Goal: Information Seeking & Learning: Learn about a topic

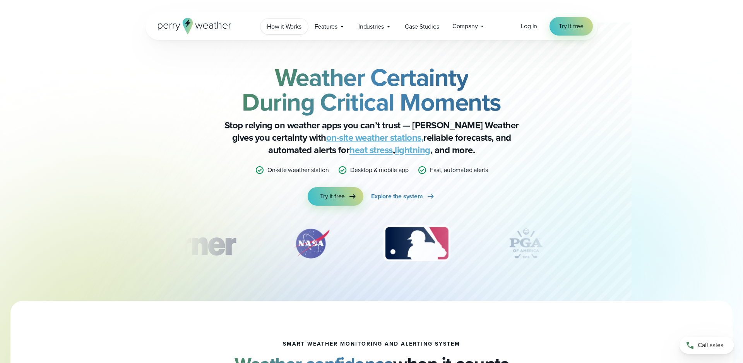
click at [285, 27] on span "How it Works" at bounding box center [284, 26] width 34 height 9
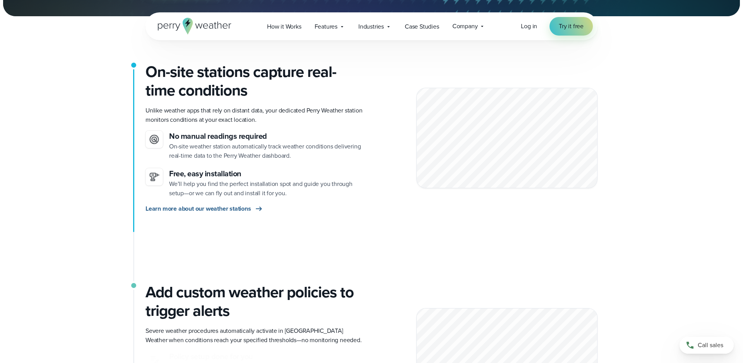
scroll to position [177, 0]
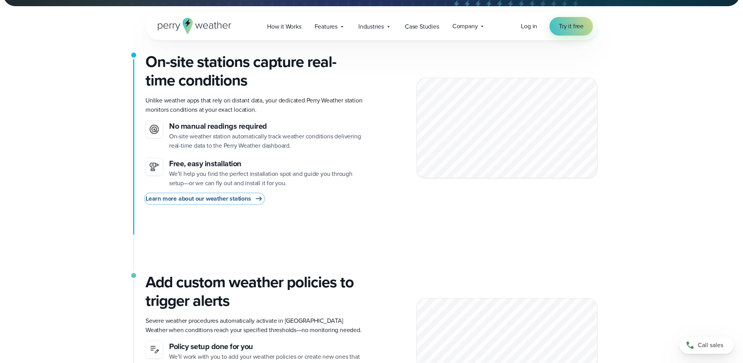
click at [225, 200] on span "Learn more about our weather stations" at bounding box center [199, 198] width 106 height 9
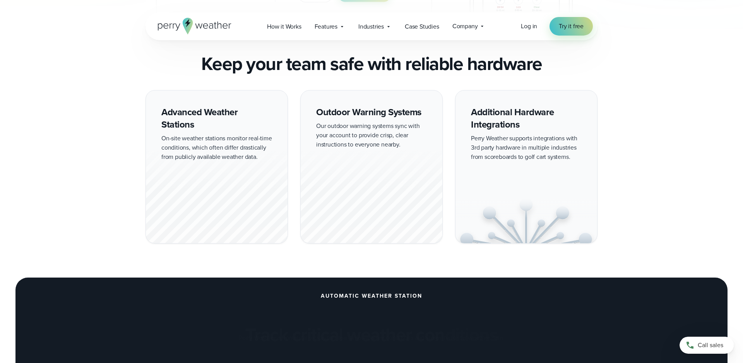
scroll to position [662, 0]
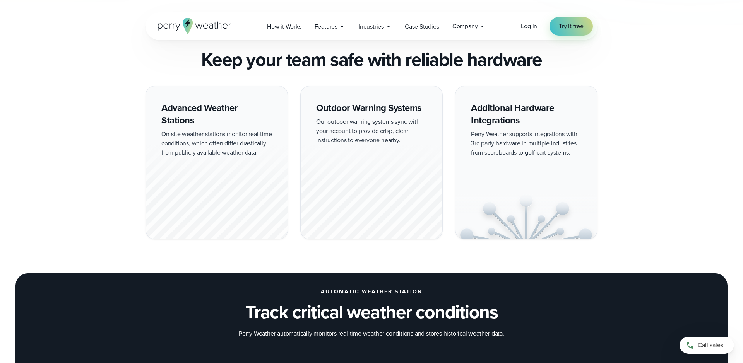
click at [218, 150] on div at bounding box center [217, 191] width 142 height 96
click at [212, 171] on div at bounding box center [217, 191] width 142 height 96
click at [200, 126] on div "Advanced Weather Stations On-site weather stations monitor real-time conditions…" at bounding box center [217, 163] width 142 height 154
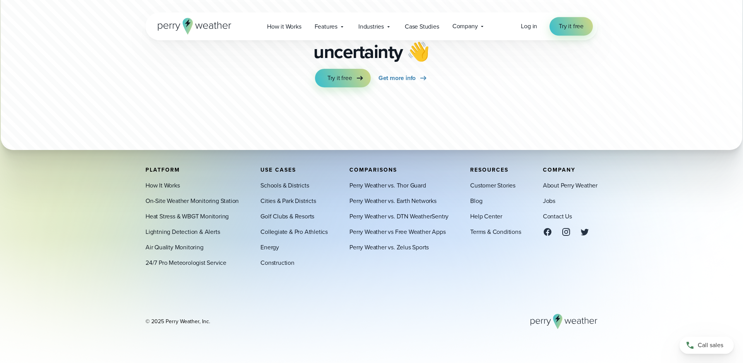
scroll to position [2370, 0]
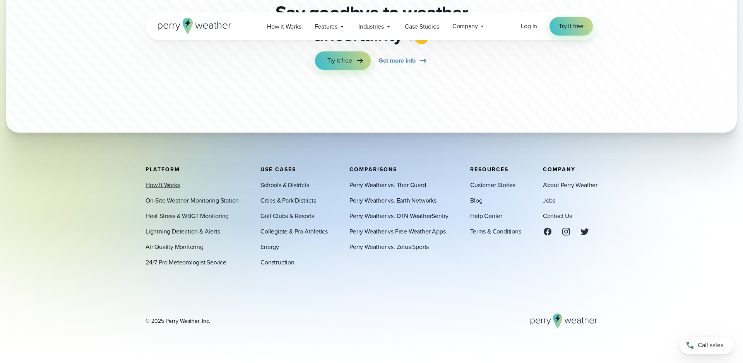
click at [160, 182] on link "How It Works" at bounding box center [163, 185] width 34 height 9
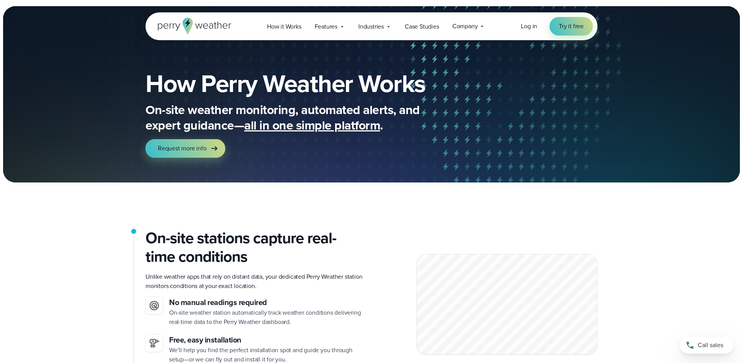
click at [206, 26] on icon at bounding box center [195, 26] width 74 height 17
